Goal: Information Seeking & Learning: Learn about a topic

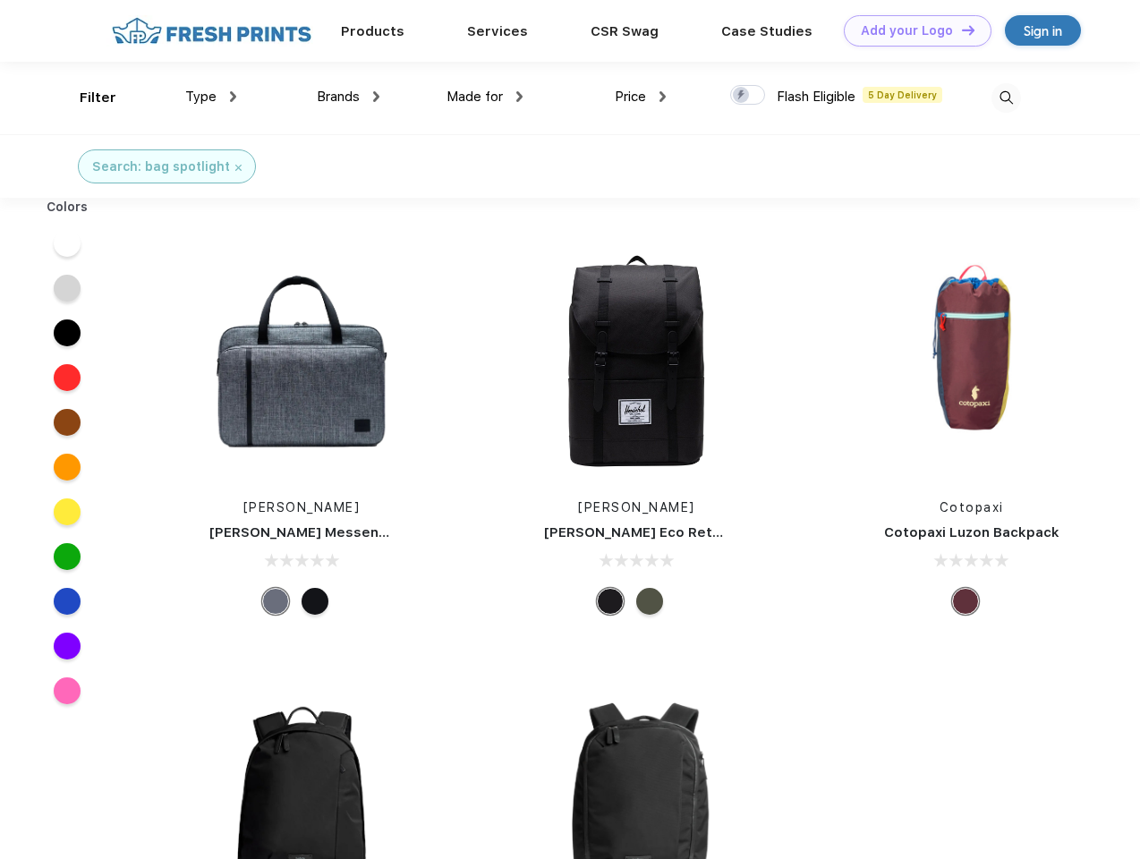
click at [911, 30] on link "Add your Logo Design Tool" at bounding box center [918, 30] width 148 height 31
click at [0, 0] on div "Design Tool" at bounding box center [0, 0] width 0 height 0
click at [960, 30] on link "Add your Logo Design Tool" at bounding box center [918, 30] width 148 height 31
click at [86, 98] on div "Filter" at bounding box center [98, 98] width 37 height 21
click at [211, 97] on span "Type" at bounding box center [200, 97] width 31 height 16
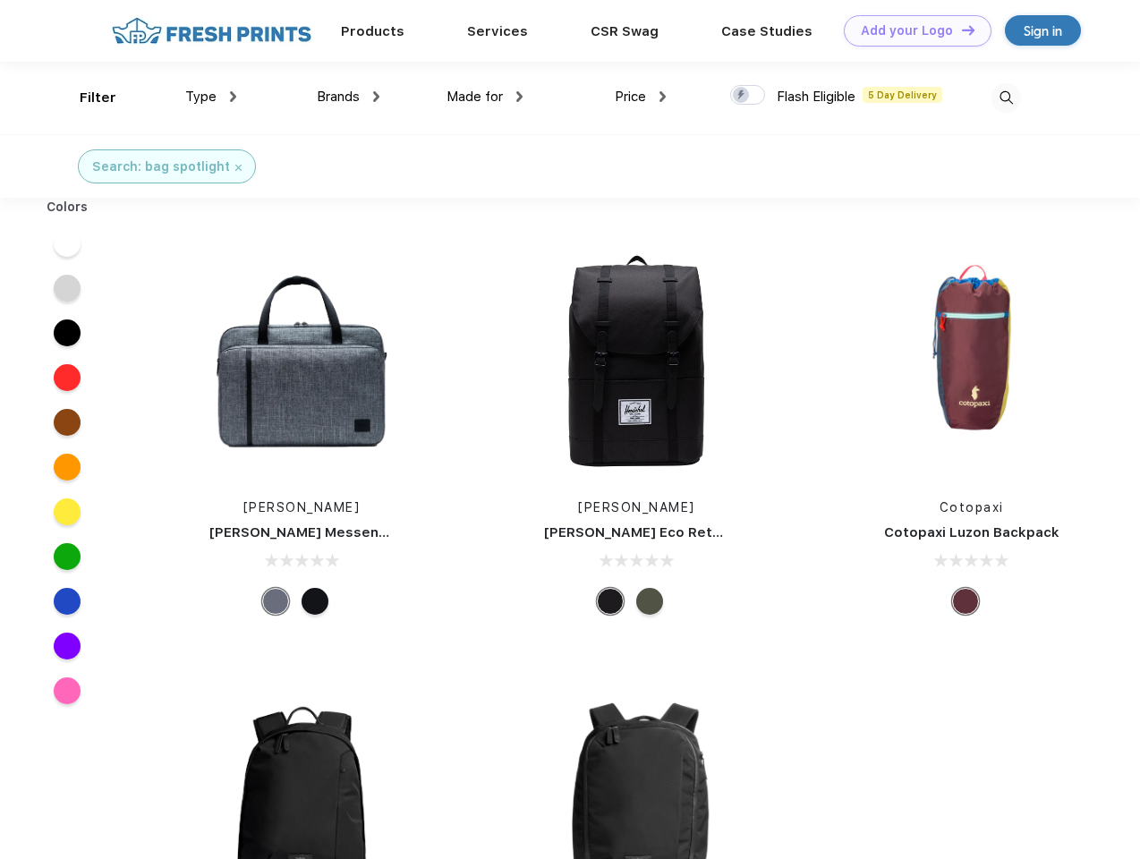
click at [348, 97] on span "Brands" at bounding box center [338, 97] width 43 height 16
click at [485, 97] on span "Made for" at bounding box center [475, 97] width 56 height 16
click at [641, 97] on span "Price" at bounding box center [630, 97] width 31 height 16
click at [748, 96] on div at bounding box center [747, 95] width 35 height 20
click at [742, 96] on input "checkbox" at bounding box center [736, 90] width 12 height 12
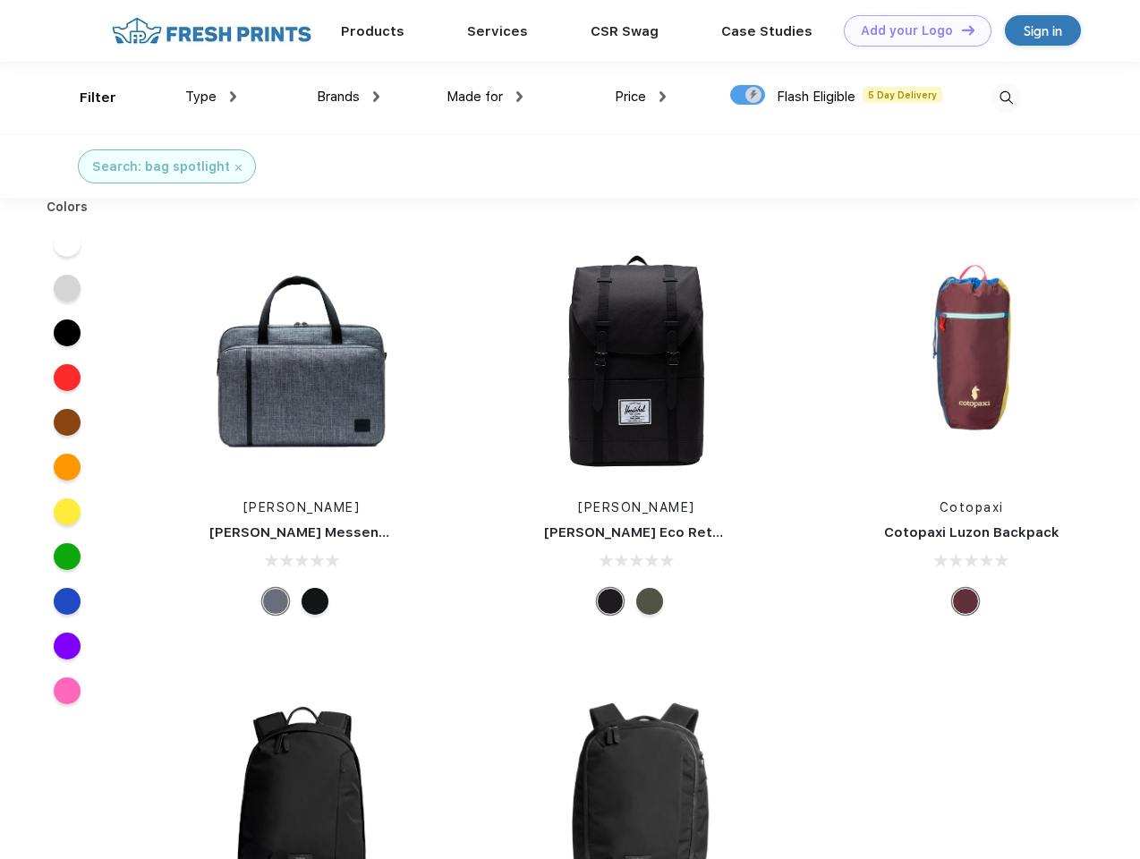
click at [1006, 98] on img at bounding box center [1007, 98] width 30 height 30
